Goal: Check status

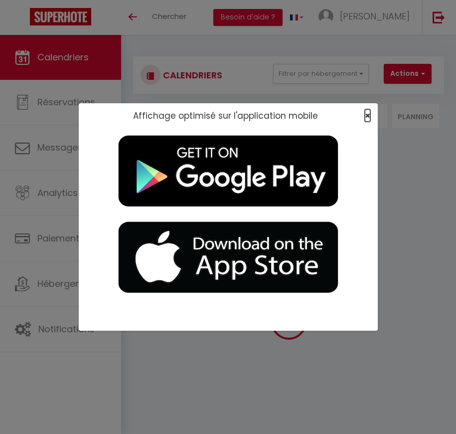
click at [367, 114] on span "×" at bounding box center [367, 115] width 5 height 12
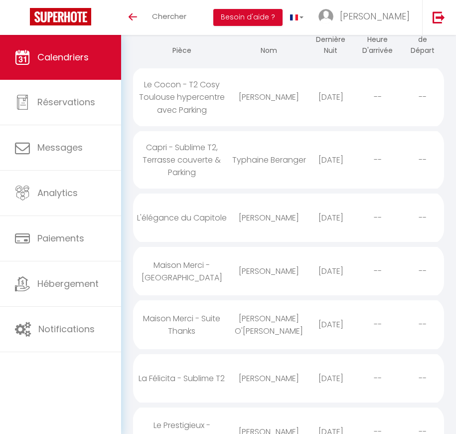
scroll to position [970, 0]
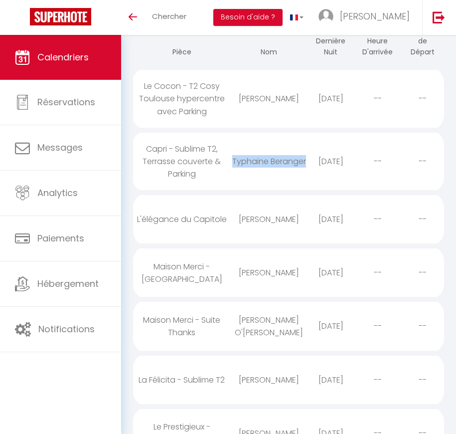
drag, startPoint x: 294, startPoint y: 166, endPoint x: 251, endPoint y: 154, distance: 44.1
click at [251, 154] on div "Typhaine Beranger" at bounding box center [268, 161] width 77 height 32
select select "0"
select select "1"
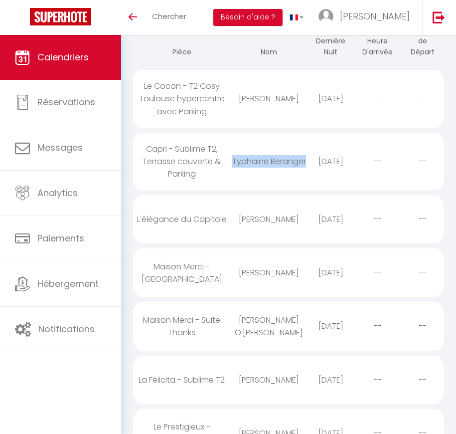
select select
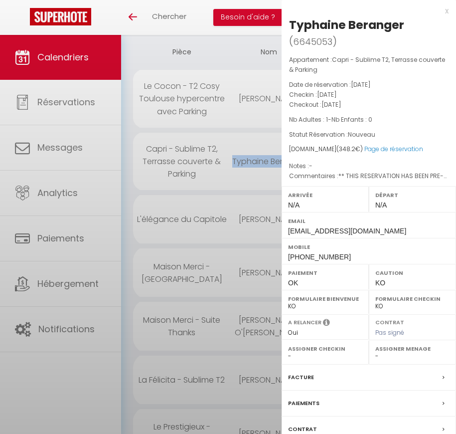
scroll to position [965, 0]
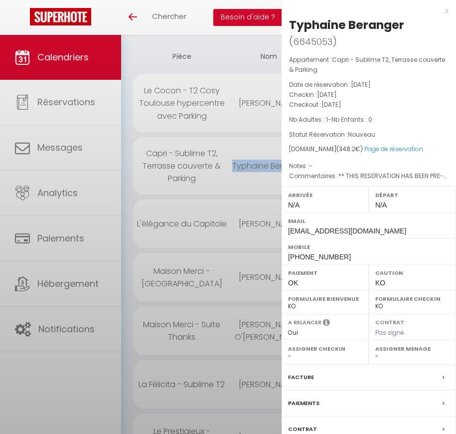
copy div "Typhaine Beranger"
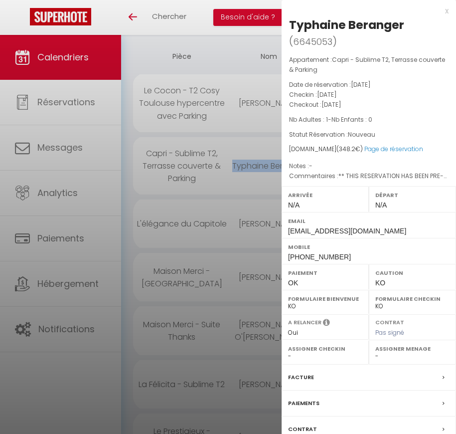
drag, startPoint x: 404, startPoint y: 24, endPoint x: 291, endPoint y: 22, distance: 112.8
click at [291, 22] on h2 "[PERSON_NAME] ( 6645053 )" at bounding box center [369, 33] width 160 height 33
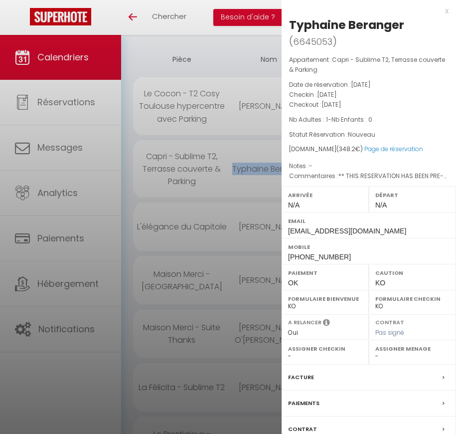
copy div "Typhaine Beranger"
